Goal: Information Seeking & Learning: Learn about a topic

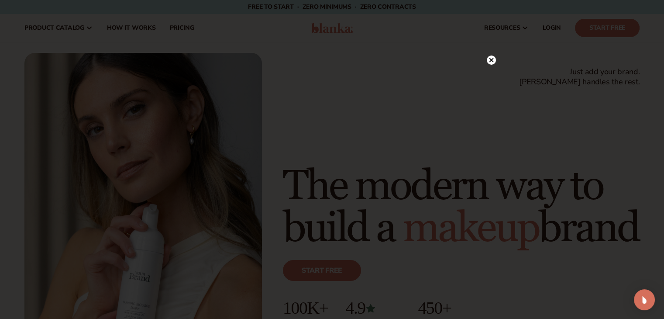
click at [491, 57] on circle at bounding box center [491, 59] width 9 height 9
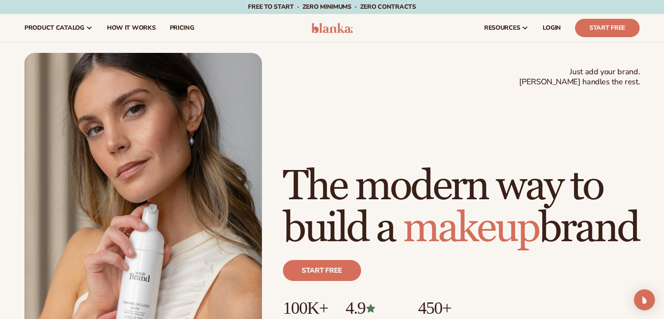
click at [318, 28] on img at bounding box center [331, 28] width 41 height 10
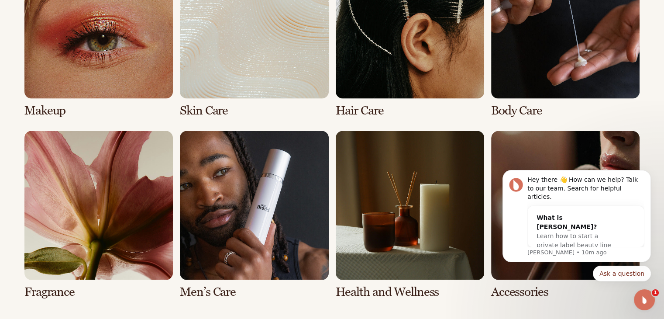
scroll to position [1761, 0]
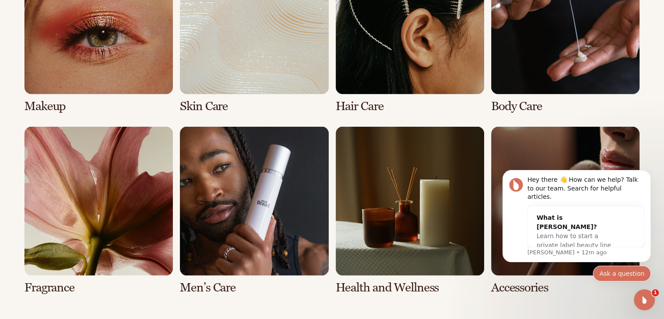
click at [619, 275] on button "Ask a question" at bounding box center [622, 273] width 58 height 16
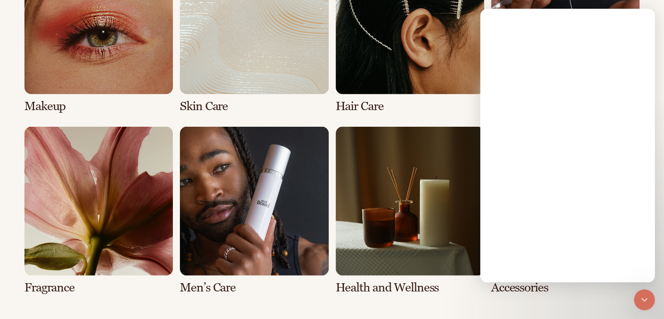
scroll to position [0, 0]
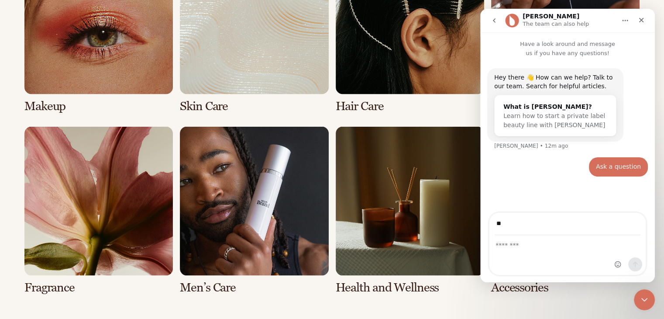
type input "**********"
click at [532, 250] on div "Intercom messenger" at bounding box center [567, 254] width 156 height 39
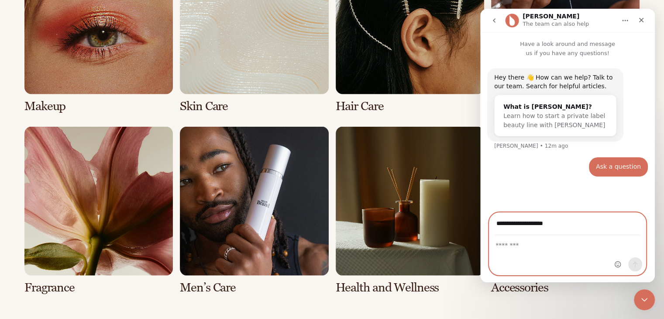
click at [510, 248] on textarea "Message…" at bounding box center [567, 242] width 156 height 15
click at [608, 170] on div "Ask a question" at bounding box center [618, 166] width 45 height 9
click at [515, 247] on textarea "Message…" at bounding box center [567, 242] width 156 height 15
type textarea "**********"
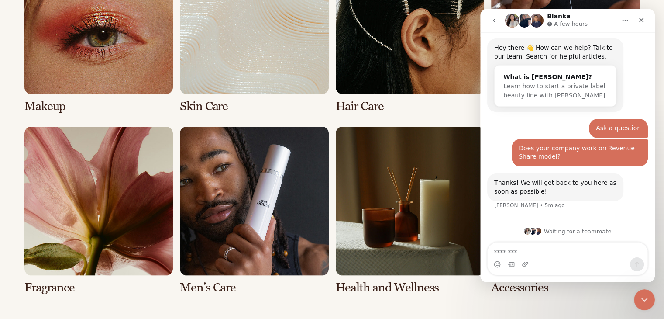
scroll to position [31, 0]
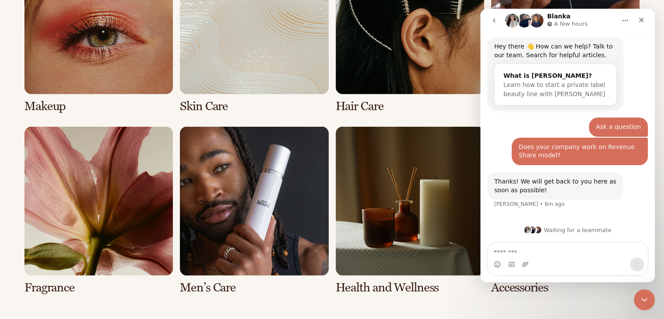
type textarea "*"
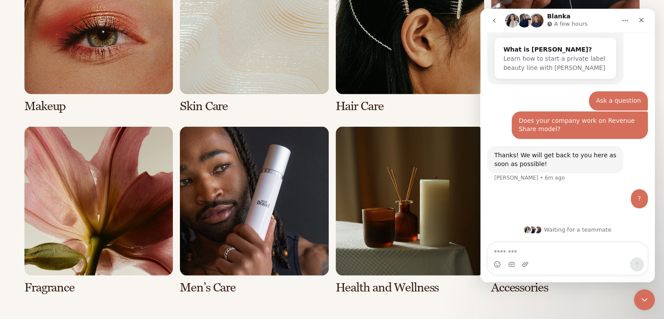
click at [536, 121] on div "Does your company work on Revenue Share model?" at bounding box center [579, 125] width 122 height 17
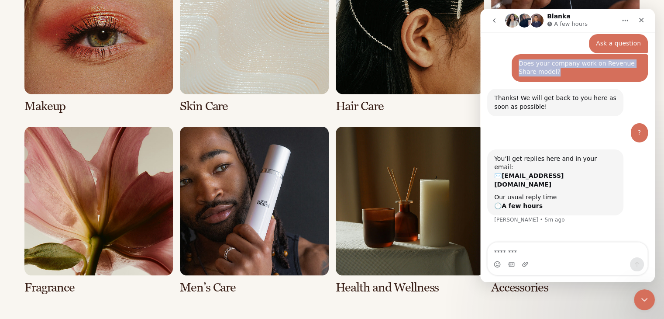
scroll to position [113, 0]
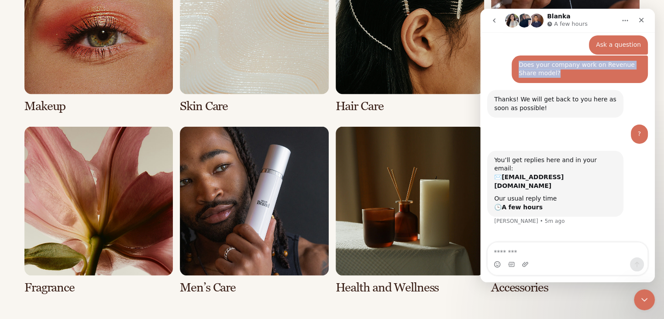
copy div "Does your company work on Revenue Share model?"
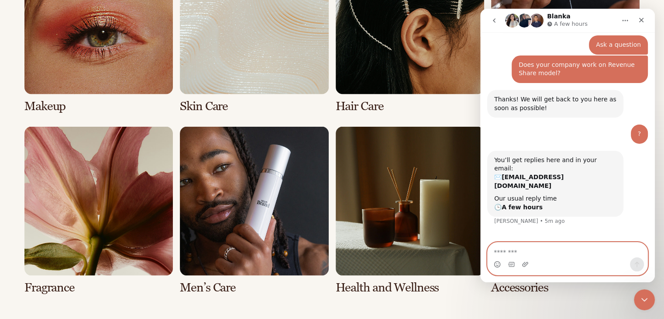
click at [512, 251] on textarea "Message…" at bounding box center [567, 249] width 160 height 15
paste textarea "**********"
type textarea "**********"
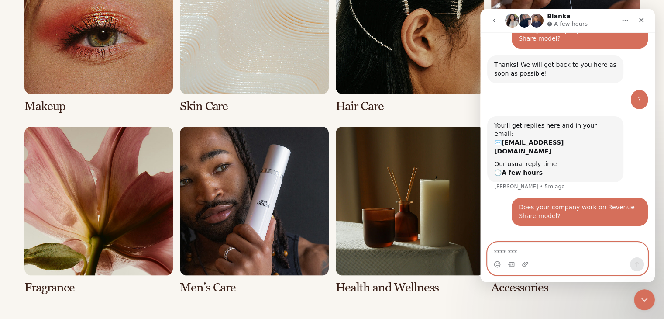
scroll to position [156, 0]
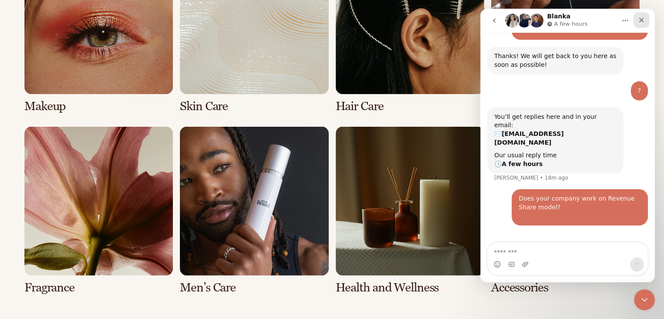
click at [643, 22] on icon "Close" at bounding box center [641, 20] width 7 height 7
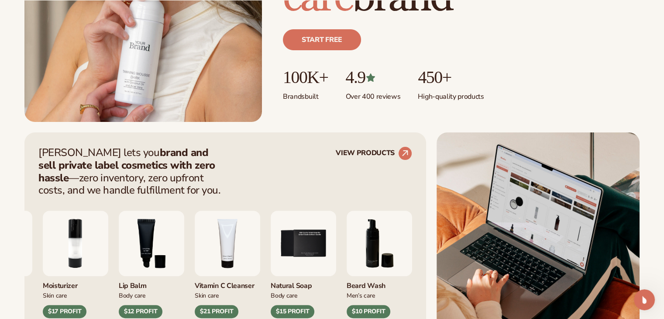
scroll to position [233, 0]
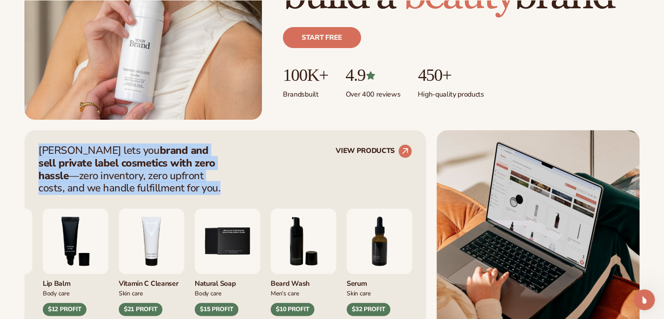
drag, startPoint x: 35, startPoint y: 149, endPoint x: 163, endPoint y: 187, distance: 133.5
click at [163, 187] on div "Blanka lets you brand and sell private label cosmetics with zero hassle —zero i…" at bounding box center [224, 230] width 401 height 200
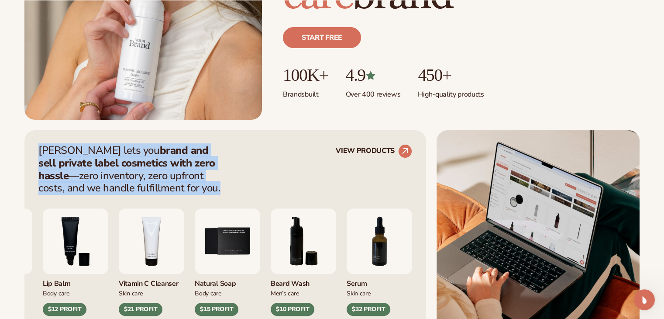
copy p "Blanka lets you brand and sell private label cosmetics with zero hassle —zero i…"
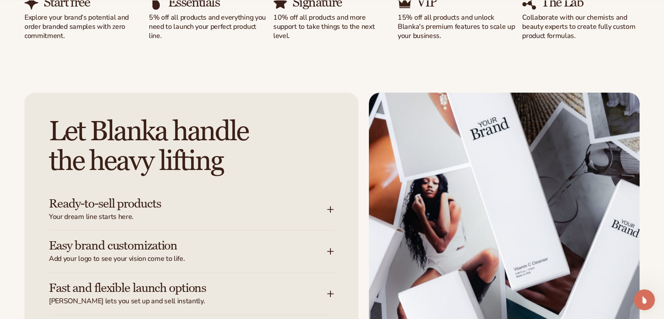
scroll to position [1091, 0]
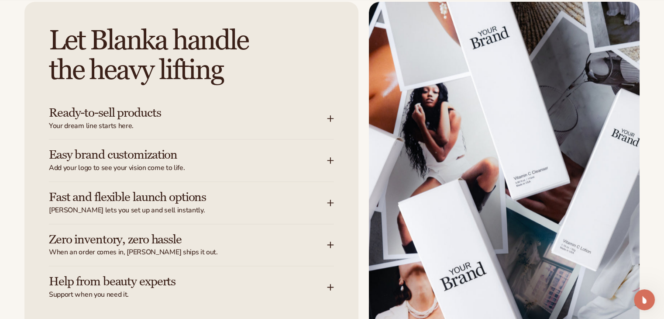
click at [259, 115] on h3 "Ready-to-sell products" at bounding box center [175, 113] width 252 height 14
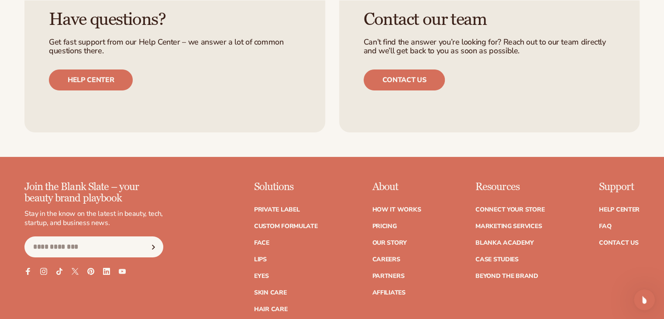
scroll to position [3449, 0]
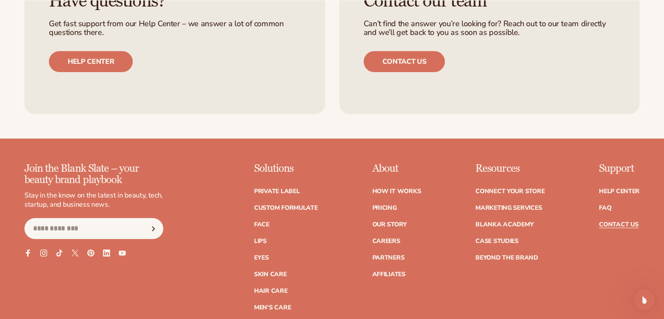
click at [604, 223] on link "Contact Us" at bounding box center [618, 224] width 39 height 6
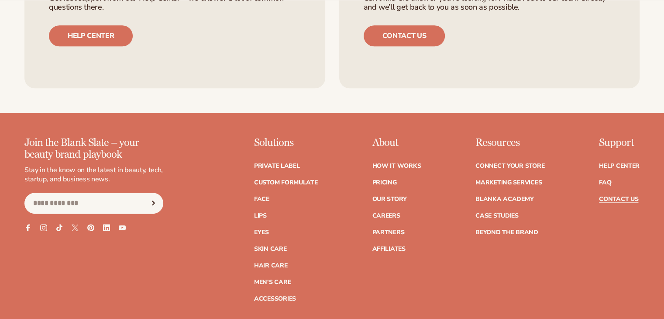
scroll to position [713, 0]
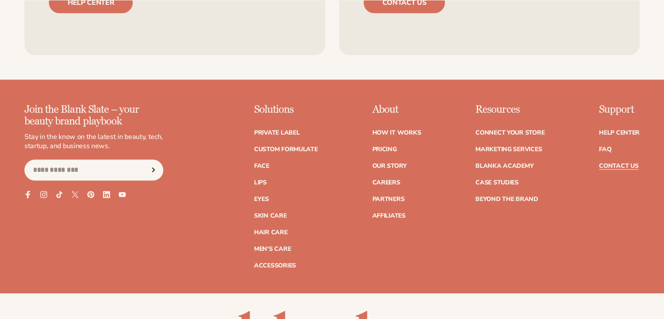
click at [28, 196] on icon at bounding box center [27, 193] width 7 height 7
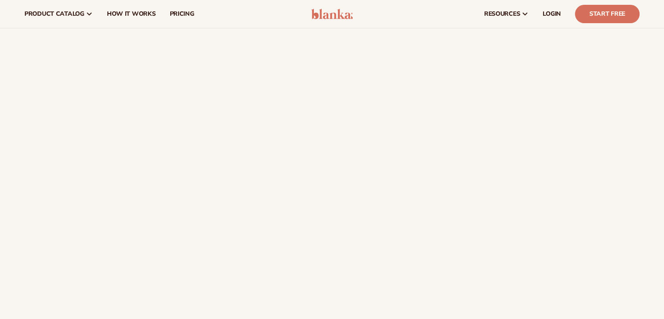
scroll to position [0, 0]
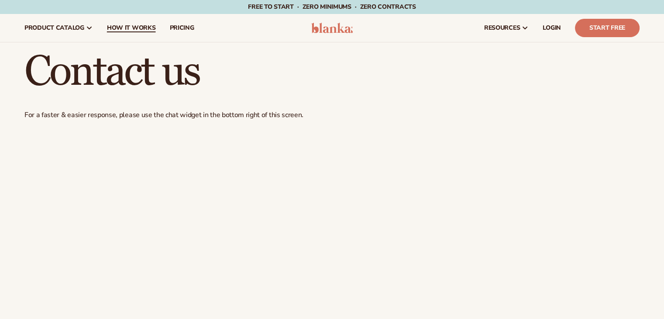
click at [145, 31] on span "How It Works" at bounding box center [131, 27] width 49 height 7
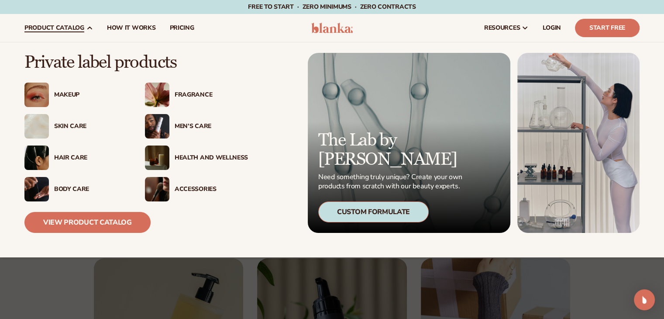
click at [81, 131] on div "Skin Care" at bounding box center [75, 126] width 103 height 24
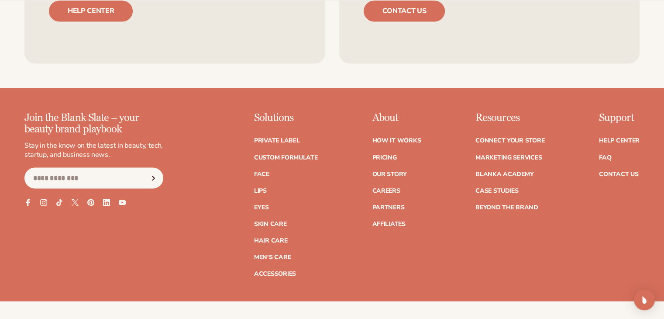
scroll to position [1527, 0]
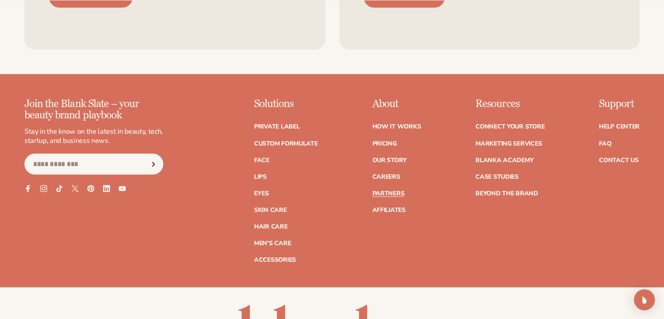
click at [386, 191] on link "Partners" at bounding box center [388, 193] width 32 height 6
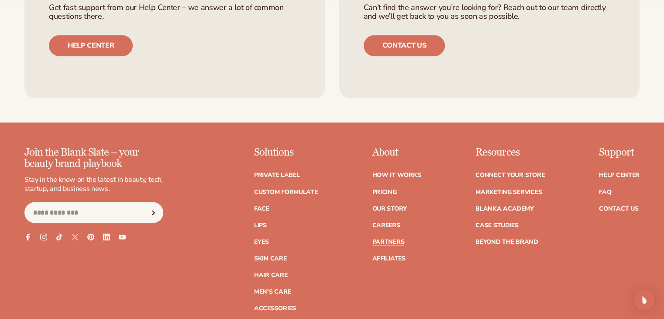
scroll to position [1478, 0]
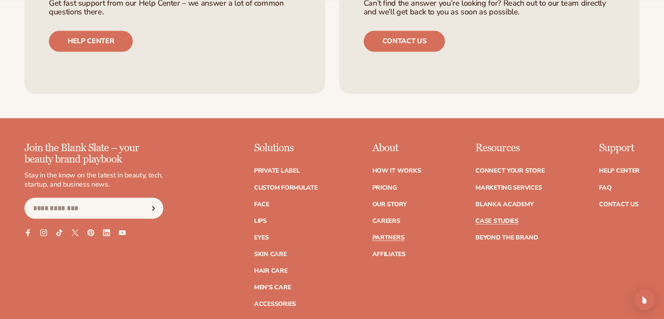
click at [506, 220] on link "Case Studies" at bounding box center [496, 220] width 43 height 6
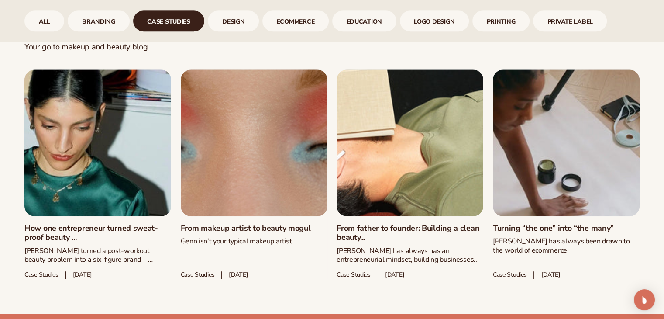
scroll to position [460, 0]
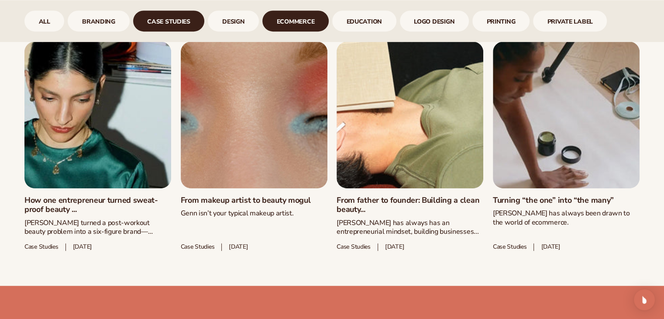
click at [305, 27] on link "ecommerce" at bounding box center [295, 20] width 66 height 21
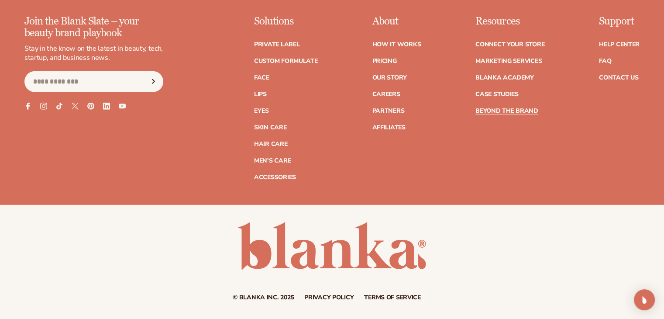
scroll to position [2304, 0]
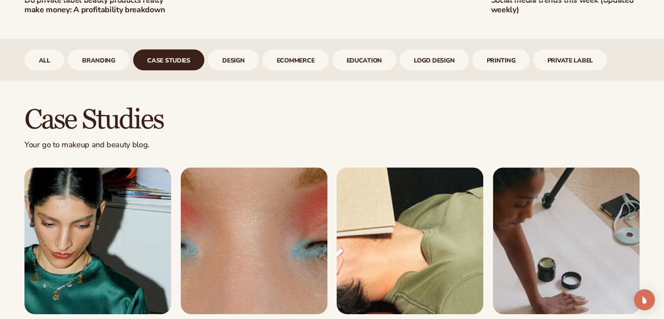
scroll to position [393, 0]
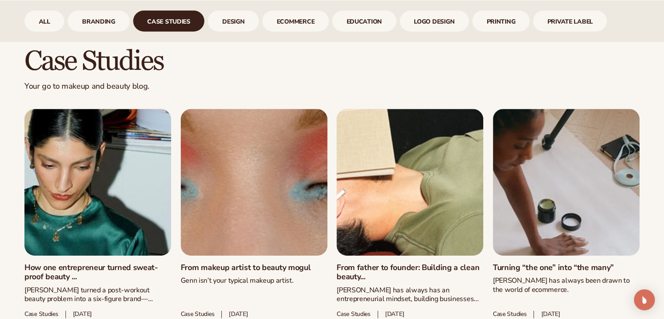
click at [307, 9] on div "All branding case studies design ecommerce Education logo design printing Priva…" at bounding box center [332, 21] width 664 height 42
click at [310, 21] on link "ecommerce" at bounding box center [295, 20] width 66 height 21
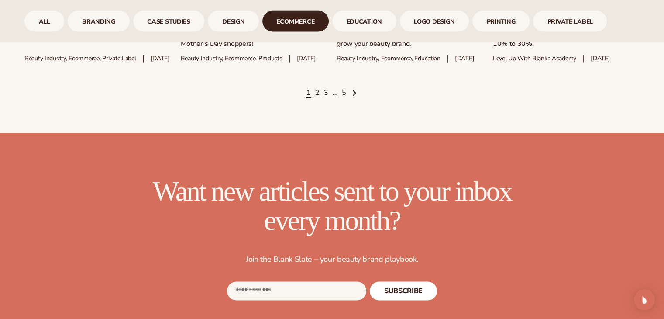
scroll to position [1491, 0]
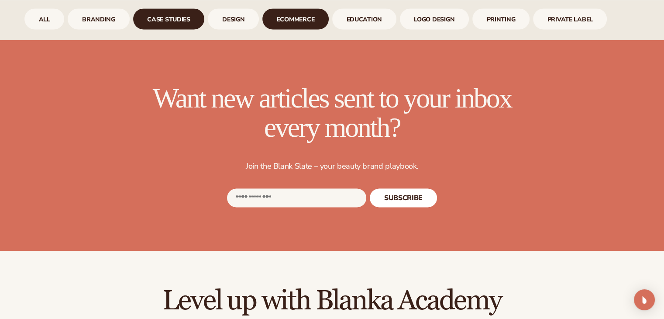
click at [154, 20] on link "case studies" at bounding box center [169, 18] width 72 height 21
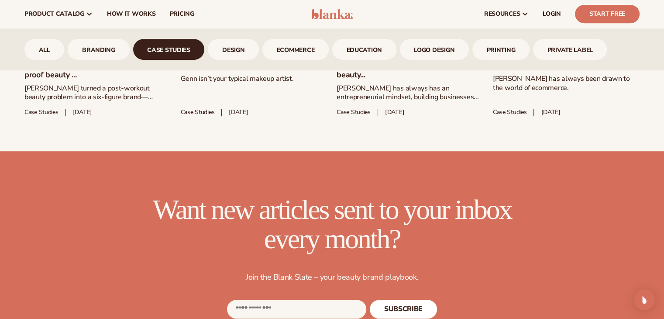
scroll to position [590, 0]
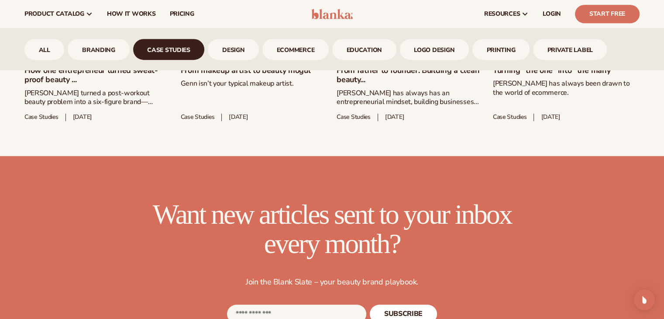
click at [184, 49] on link "case studies" at bounding box center [169, 49] width 72 height 21
click at [183, 49] on link "case studies" at bounding box center [169, 49] width 72 height 21
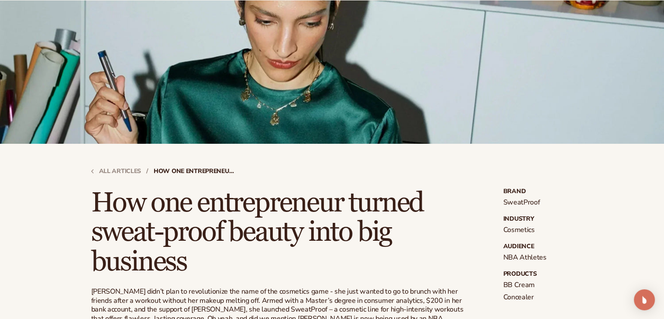
scroll to position [113, 0]
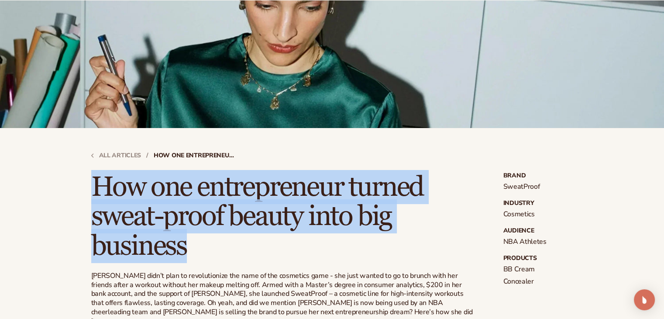
drag, startPoint x: 74, startPoint y: 182, endPoint x: 192, endPoint y: 247, distance: 134.2
click at [192, 247] on div "All articles / How one entrepreneur turned sweat-proof beauty into big business…" at bounding box center [332, 226] width 531 height 197
copy h1 "How one entrepreneur turned sweat-proof beauty into big business"
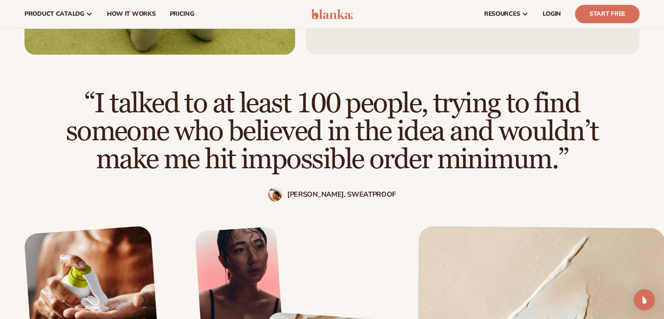
scroll to position [696, 0]
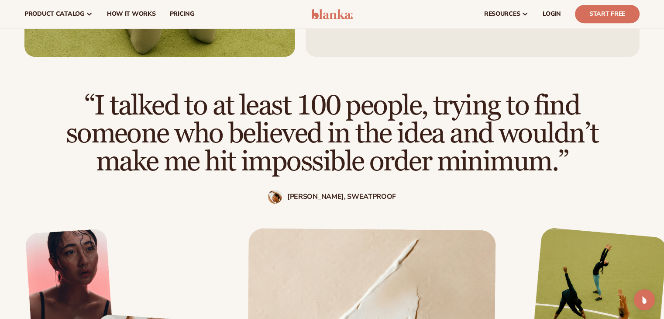
click at [357, 177] on div "“I talked to at least 100 people, trying to find someone who believed in the id…" at bounding box center [331, 148] width 615 height 112
click at [357, 192] on strong "Sarah, SweatProof" at bounding box center [341, 196] width 109 height 8
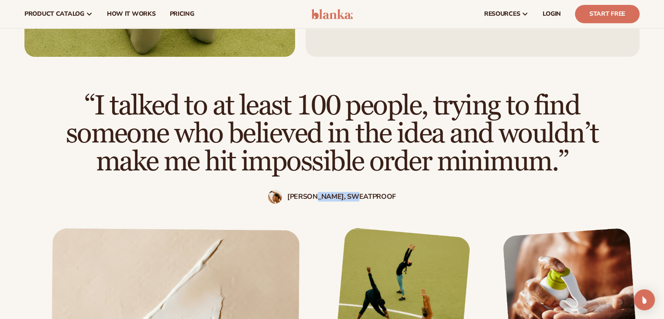
copy strong "SweatProof"
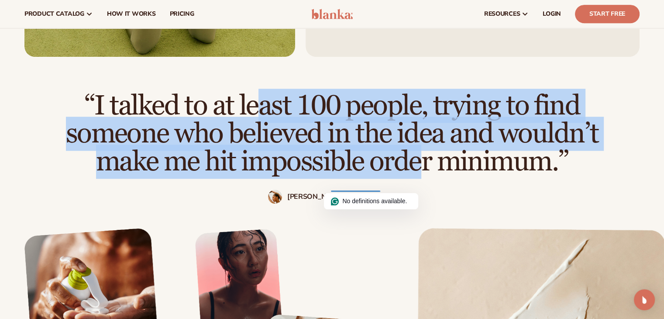
drag, startPoint x: 96, startPoint y: 95, endPoint x: 228, endPoint y: 144, distance: 141.1
click at [227, 144] on h2 "“I talked to at least 100 people, trying to find someone who believed in the id…" at bounding box center [332, 134] width 594 height 84
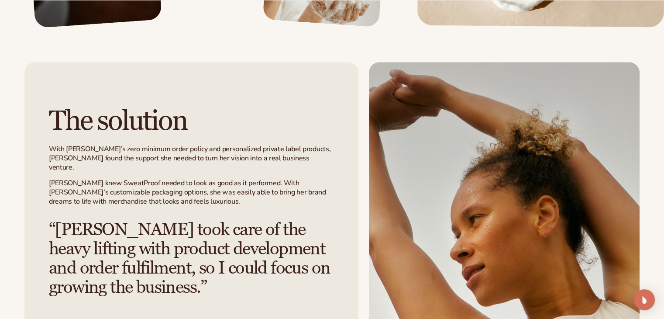
scroll to position [1074, 0]
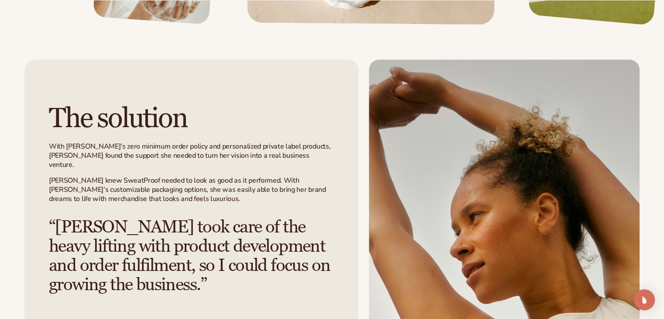
drag, startPoint x: 43, startPoint y: 144, endPoint x: 89, endPoint y: 144, distance: 46.3
click at [89, 144] on div "The solution With Blanka’s zero minimum order policy and personalized private l…" at bounding box center [191, 198] width 334 height 279
click at [89, 144] on p "With Blanka’s zero minimum order policy and personalized private label products…" at bounding box center [191, 155] width 285 height 27
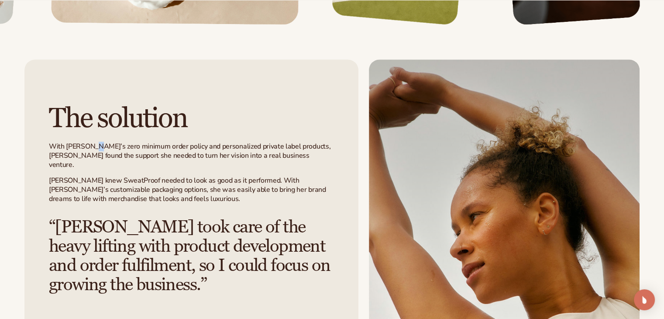
click at [89, 144] on p "With Blanka’s zero minimum order policy and personalized private label products…" at bounding box center [191, 155] width 285 height 27
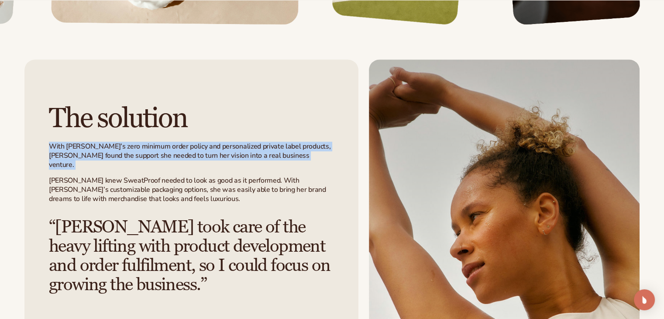
click at [89, 144] on p "With Blanka’s zero minimum order policy and personalized private label products…" at bounding box center [191, 155] width 285 height 27
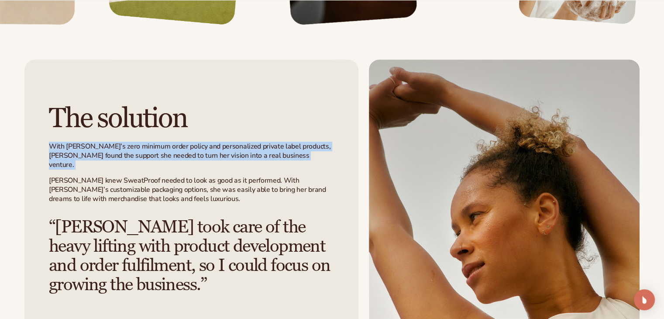
drag, startPoint x: 59, startPoint y: 214, endPoint x: 140, endPoint y: 268, distance: 96.8
click at [140, 268] on h3 "“Blanka took care of the heavy lifting with product development and order fulfi…" at bounding box center [191, 255] width 285 height 77
copy h3 "Blanka took care of the heavy lifting with product development and order fulfil…"
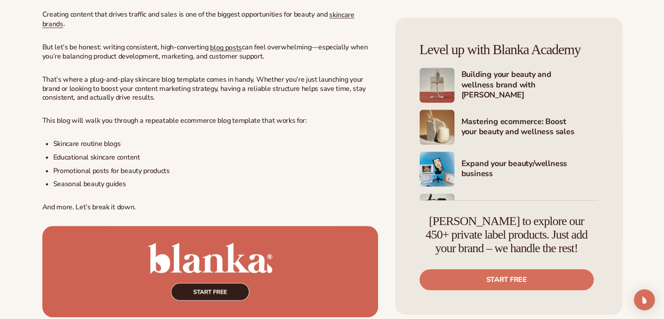
scroll to position [524, 0]
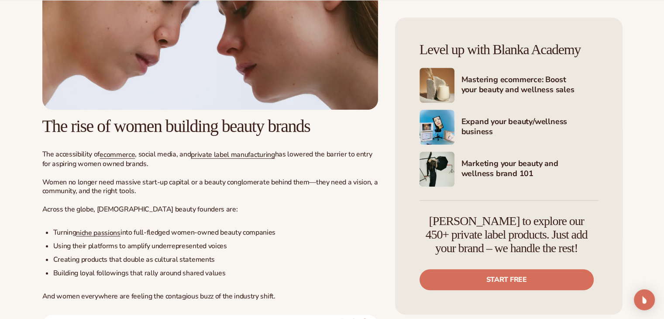
scroll to position [596, 0]
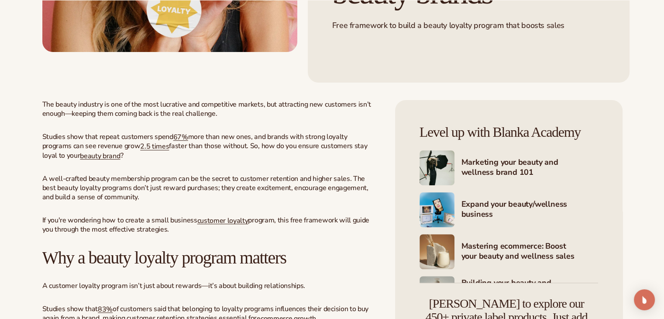
scroll to position [291, 0]
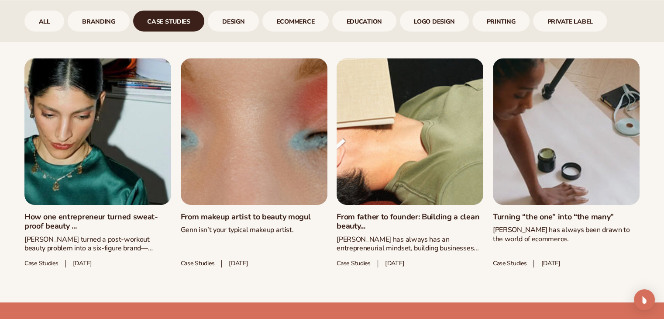
scroll to position [450, 0]
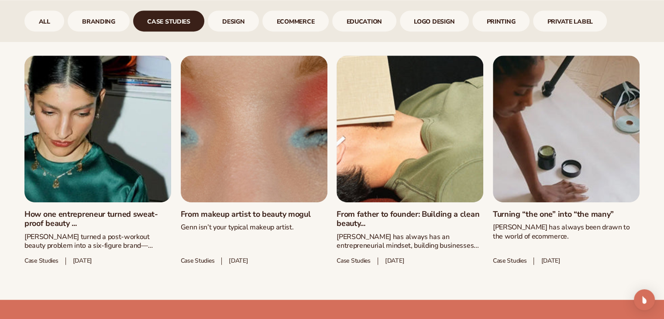
drag, startPoint x: 670, startPoint y: 129, endPoint x: 659, endPoint y: 107, distance: 25.0
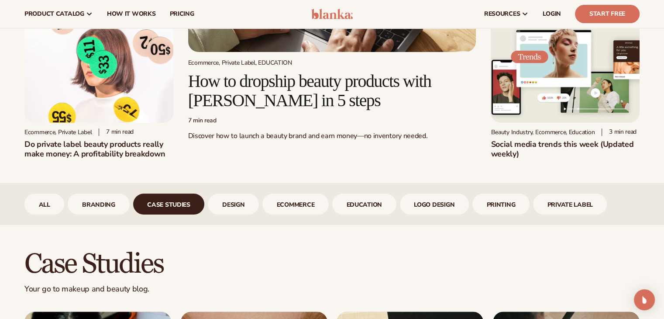
scroll to position [0, 0]
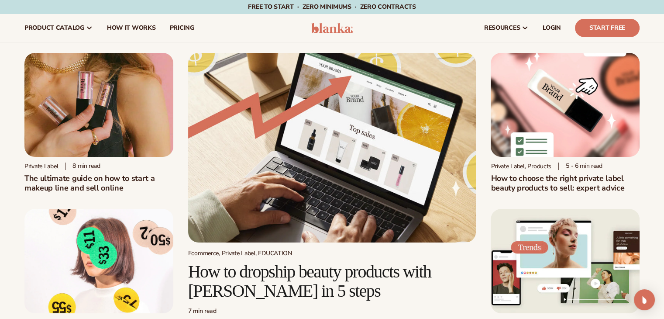
click at [344, 31] on img at bounding box center [331, 28] width 41 height 10
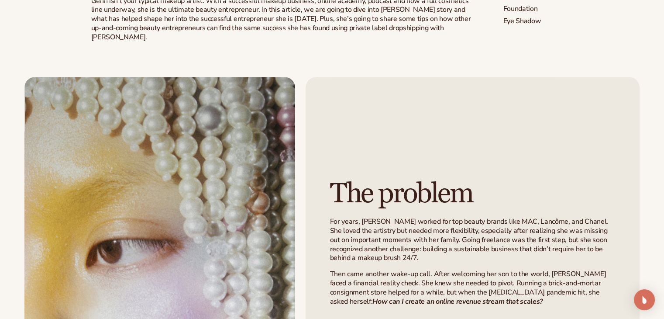
scroll to position [364, 0]
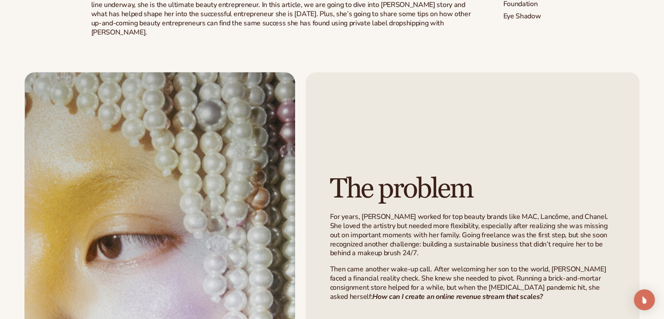
click at [364, 212] on p "For years, Genn worked for top beauty brands like MAC, Lancôme, and Chanel. She…" at bounding box center [472, 234] width 285 height 45
copy p "Genn"
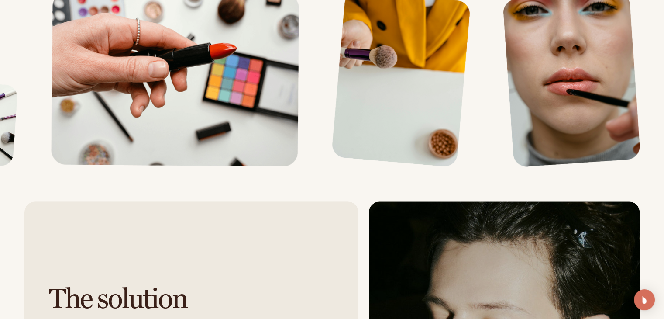
scroll to position [974, 0]
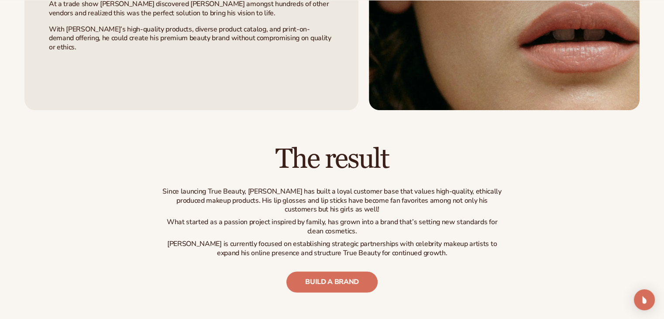
scroll to position [1178, 0]
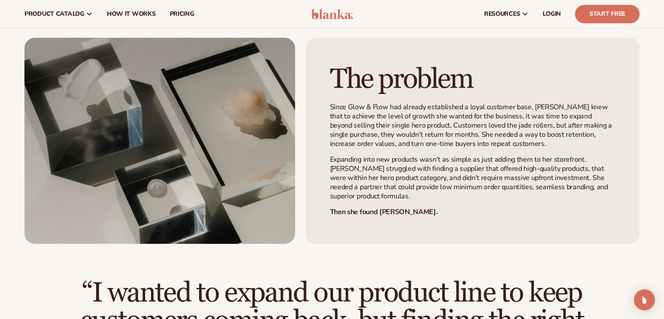
scroll to position [422, 0]
drag, startPoint x: 348, startPoint y: 107, endPoint x: 385, endPoint y: 104, distance: 36.8
click at [385, 104] on p "Since Glow & Flow had already established a loyal customer base, [PERSON_NAME] …" at bounding box center [472, 125] width 285 height 45
copy p "Glow & Flow"
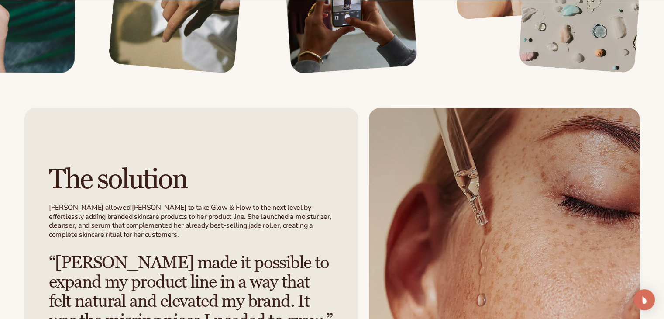
scroll to position [1004, 0]
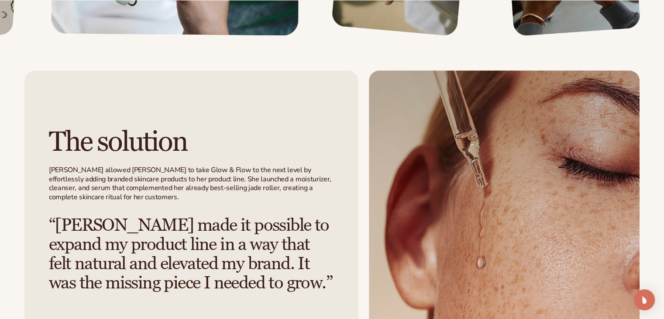
drag, startPoint x: 50, startPoint y: 171, endPoint x: 71, endPoint y: 174, distance: 20.7
click at [71, 174] on div "The solution Blanka allowed Arden to take Glow & Flow to the next level by effo…" at bounding box center [191, 209] width 334 height 279
click at [71, 174] on p "Blanka allowed Arden to take Glow & Flow to the next level by effortlessly addi…" at bounding box center [191, 183] width 285 height 36
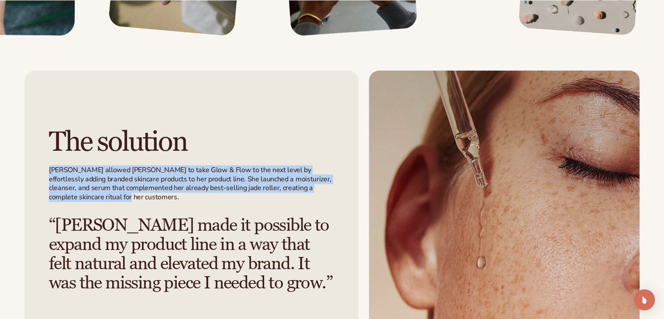
drag, startPoint x: 50, startPoint y: 169, endPoint x: 84, endPoint y: 194, distance: 41.9
click at [84, 194] on p "Blanka allowed Arden to take Glow & Flow to the next level by effortlessly addi…" at bounding box center [191, 183] width 285 height 36
copy p "Blanka allowed Arden to take Glow & Flow to the next level by effortlessly addi…"
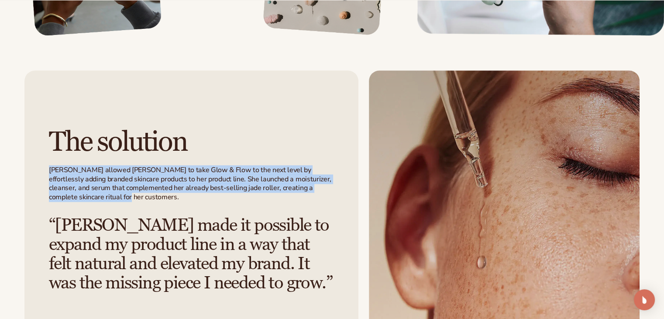
scroll to position [1091, 0]
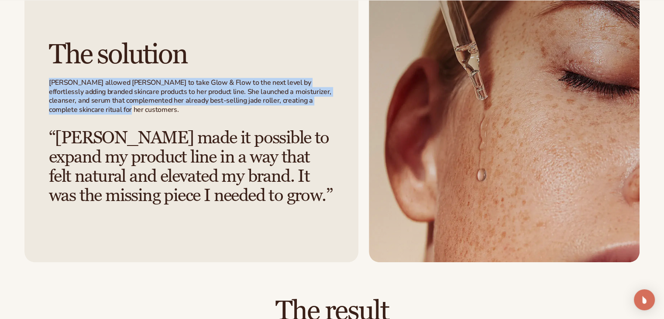
drag, startPoint x: 55, startPoint y: 133, endPoint x: 267, endPoint y: 194, distance: 221.0
click at [267, 194] on h3 "“Blanka made it possible to expand my product line in a way that felt natural a…" at bounding box center [191, 166] width 285 height 77
copy h3 "Blanka made it possible to expand my product line in a way that felt natural an…"
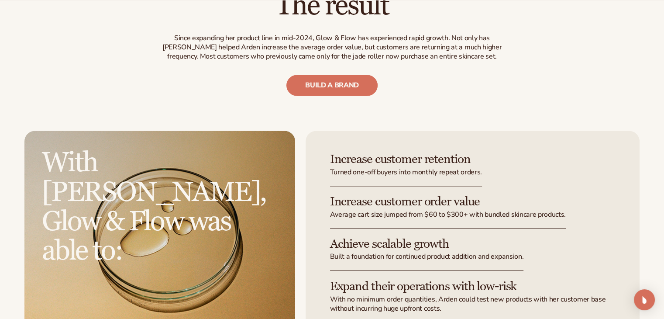
scroll to position [1396, 0]
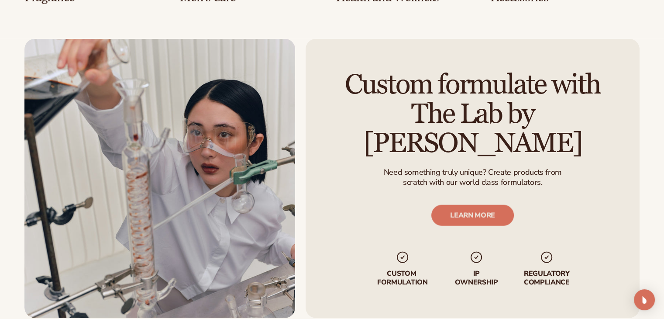
scroll to position [1947, 0]
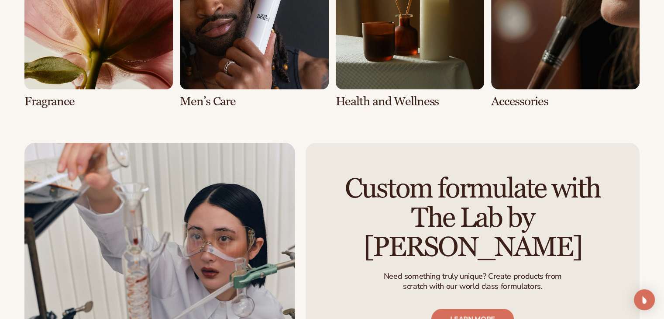
drag, startPoint x: 667, startPoint y: 23, endPoint x: 656, endPoint y: 140, distance: 117.9
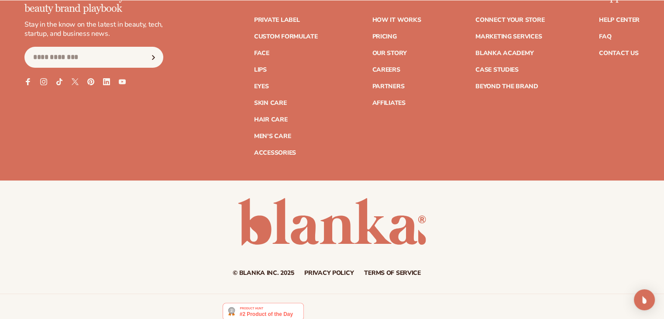
scroll to position [3613, 0]
